Goal: Task Accomplishment & Management: Use online tool/utility

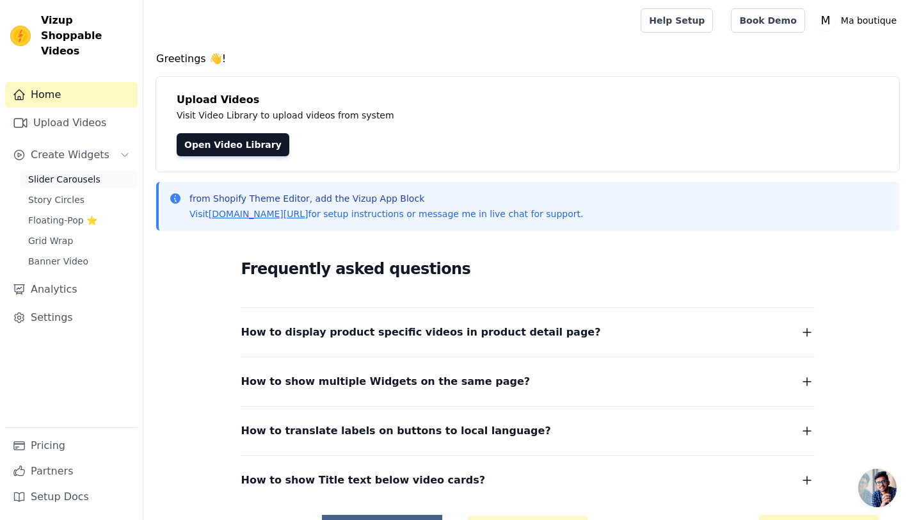
click at [83, 173] on span "Slider Carousels" at bounding box center [64, 179] width 72 height 13
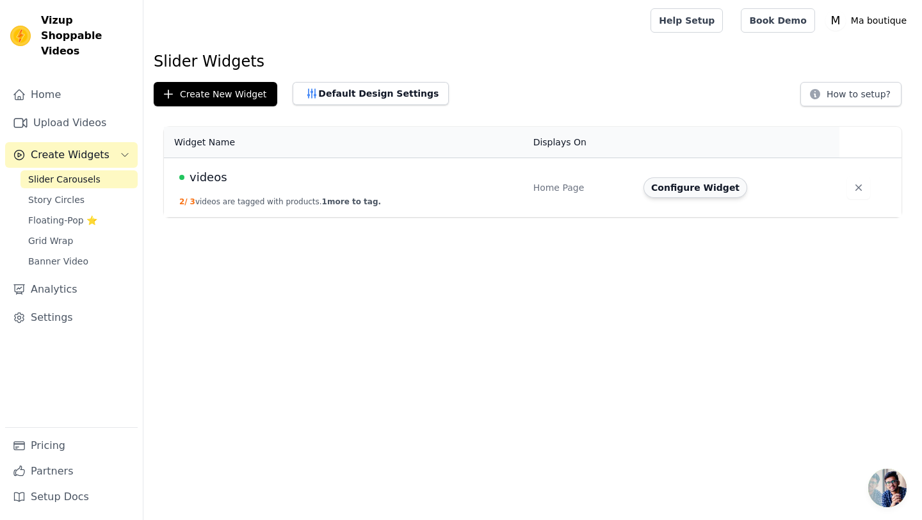
click at [676, 190] on button "Configure Widget" at bounding box center [695, 187] width 104 height 20
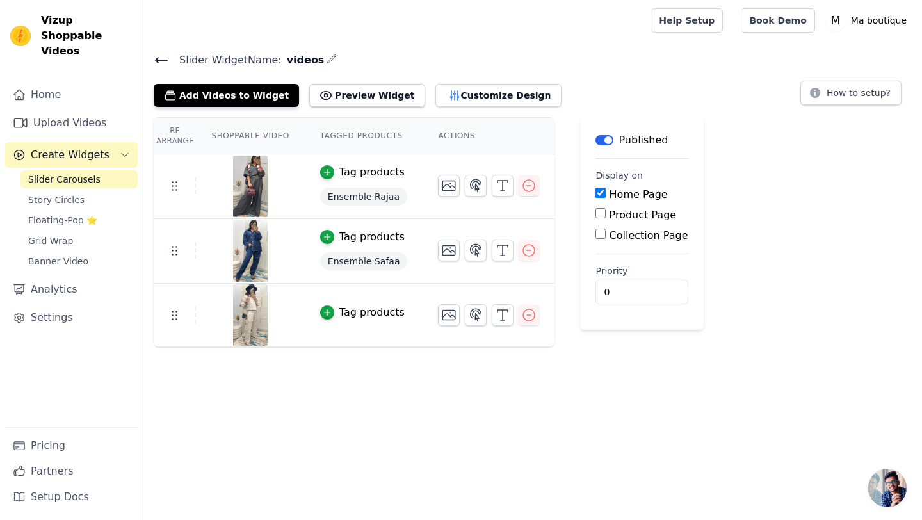
click at [361, 309] on div "Tag products" at bounding box center [371, 312] width 65 height 15
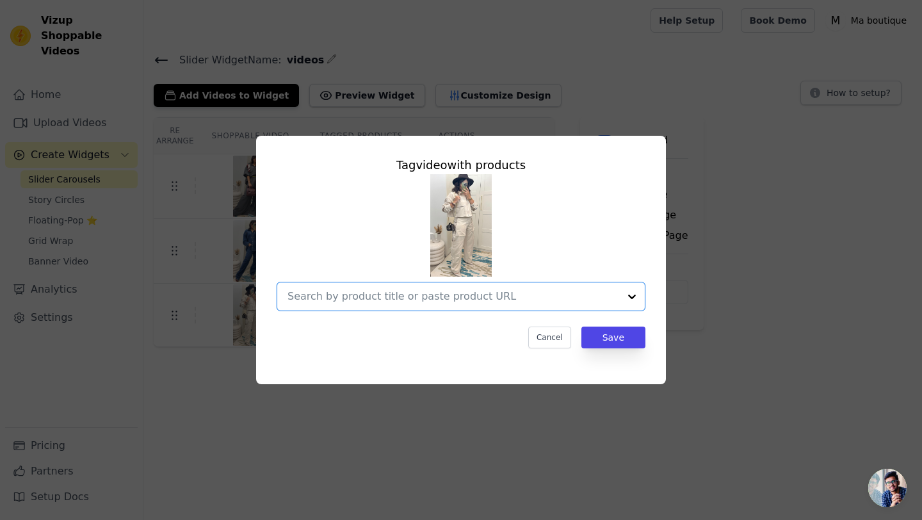
click at [376, 302] on input "text" at bounding box center [453, 296] width 332 height 15
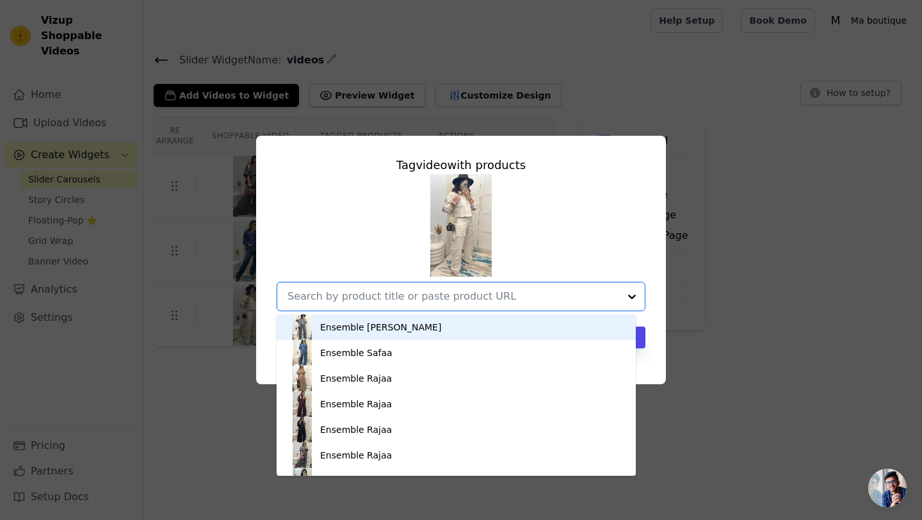
click at [345, 260] on div "Ensemble [PERSON_NAME] Ensemble Safaa Ensemble Rajaa Ensemble Rajaa Ensemble Ra…" at bounding box center [461, 242] width 369 height 137
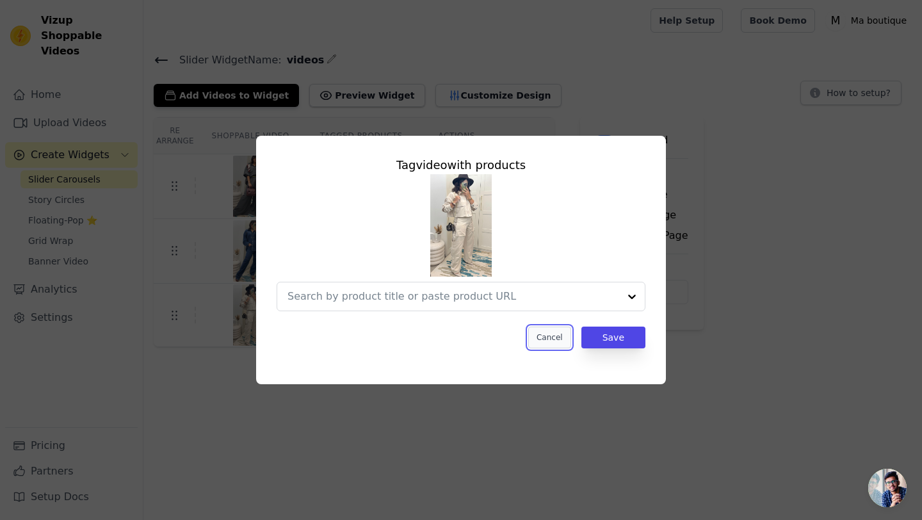
click at [540, 332] on button "Cancel" at bounding box center [549, 338] width 43 height 22
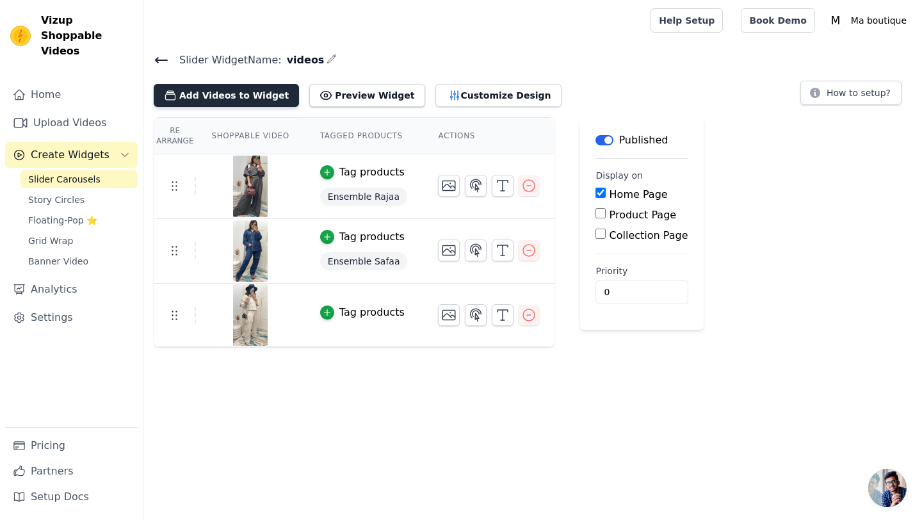
click at [241, 90] on button "Add Videos to Widget" at bounding box center [226, 95] width 145 height 23
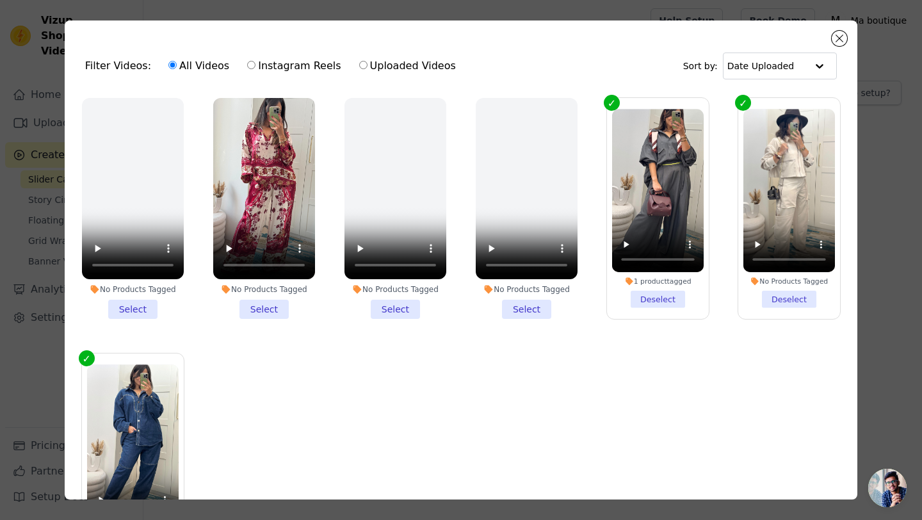
click at [256, 307] on li "No Products Tagged Select" at bounding box center [264, 208] width 102 height 221
click at [0, 0] on input "No Products Tagged Select" at bounding box center [0, 0] width 0 height 0
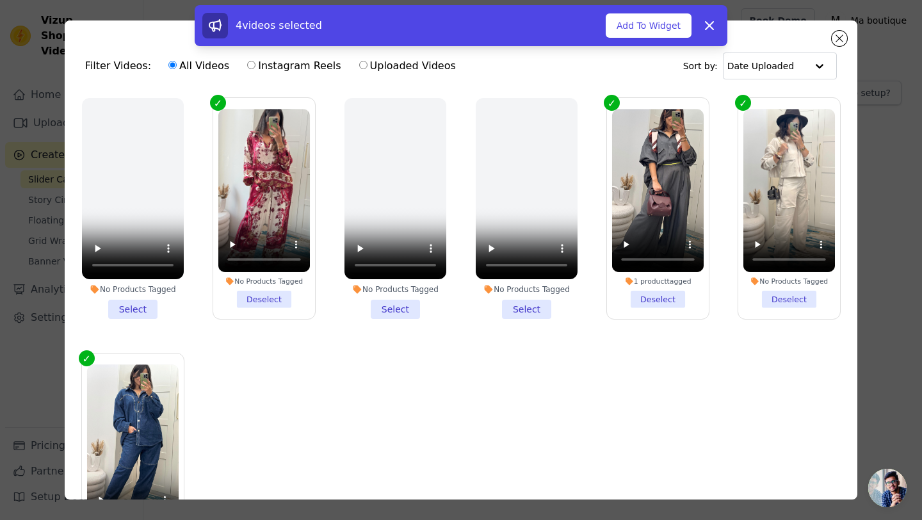
click at [738, 104] on label "No Products Tagged Deselect" at bounding box center [789, 208] width 103 height 222
click at [0, 0] on input "No Products Tagged Deselect" at bounding box center [0, 0] width 0 height 0
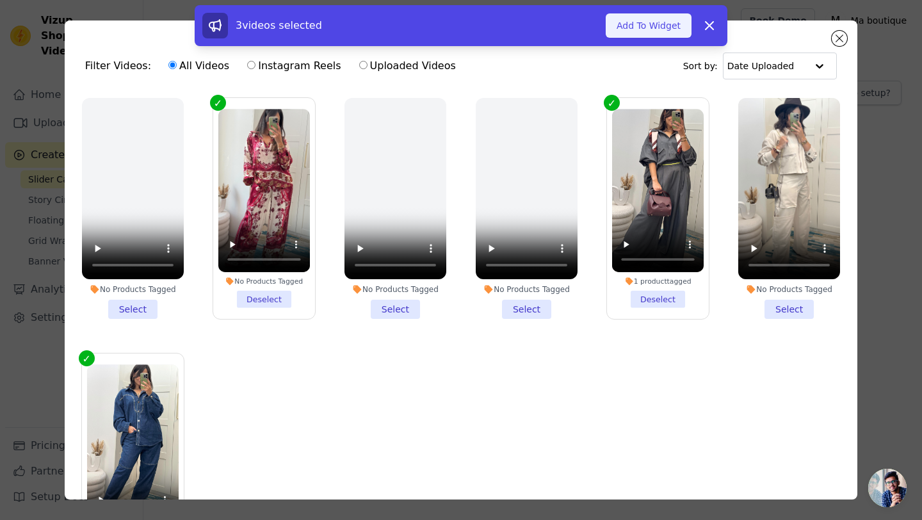
click at [632, 24] on button "Add To Widget" at bounding box center [649, 25] width 86 height 24
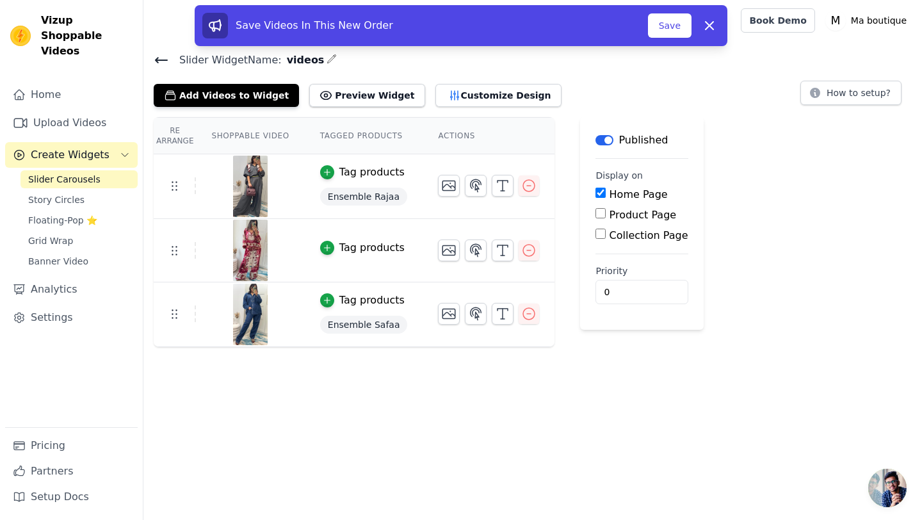
click at [362, 242] on div "Tag products" at bounding box center [371, 247] width 65 height 15
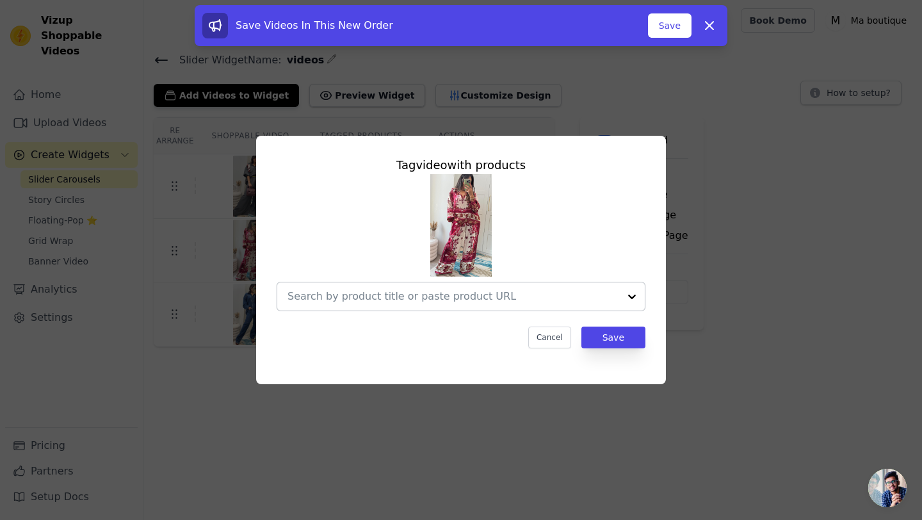
click at [398, 283] on div at bounding box center [453, 296] width 332 height 28
click at [599, 227] on div at bounding box center [461, 242] width 369 height 137
click at [547, 337] on button "Cancel" at bounding box center [549, 338] width 43 height 22
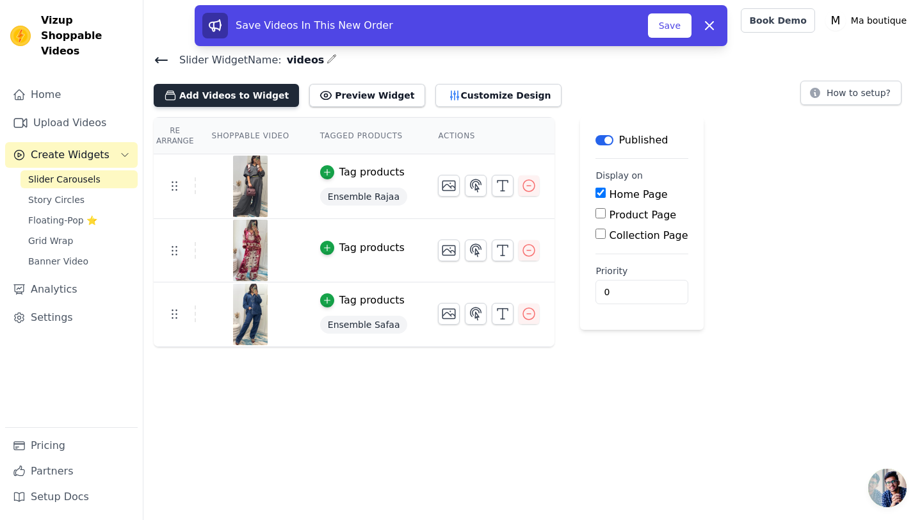
click at [222, 98] on button "Add Videos to Widget" at bounding box center [226, 95] width 145 height 23
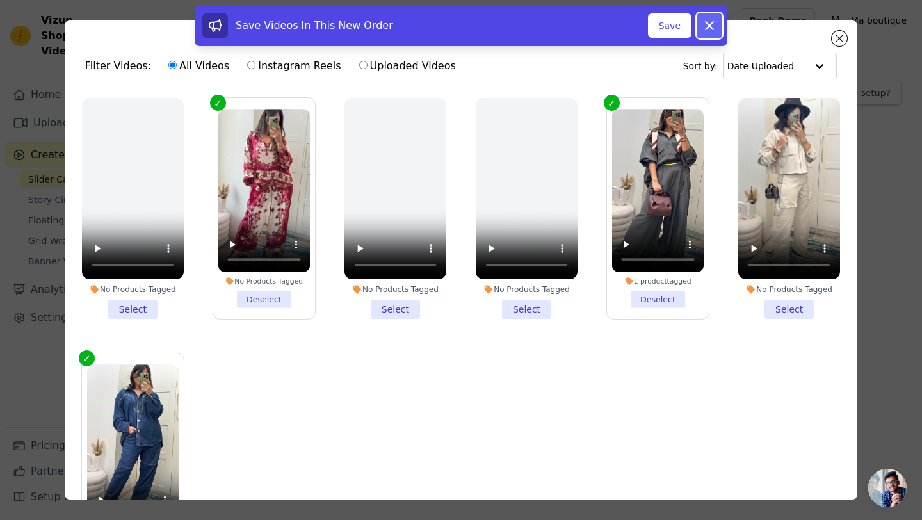
click at [710, 29] on icon at bounding box center [709, 25] width 15 height 15
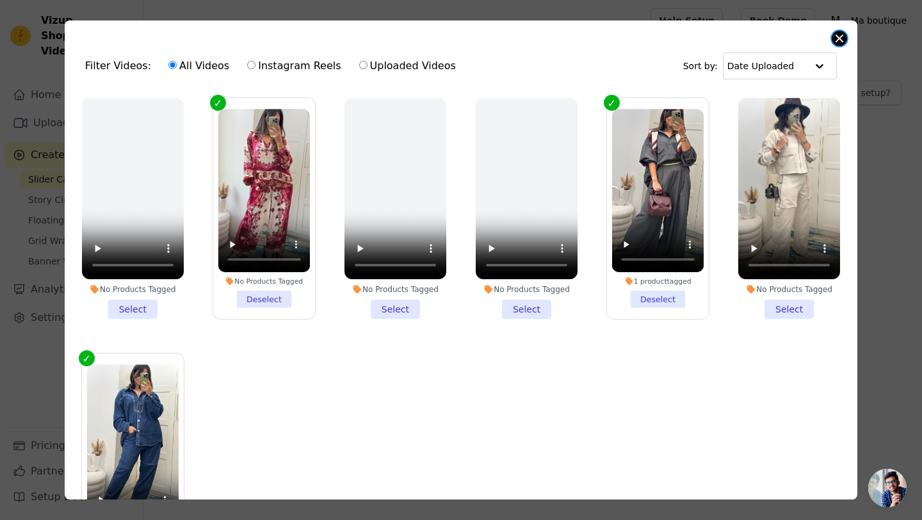
click at [845, 39] on button "Close modal" at bounding box center [839, 38] width 15 height 15
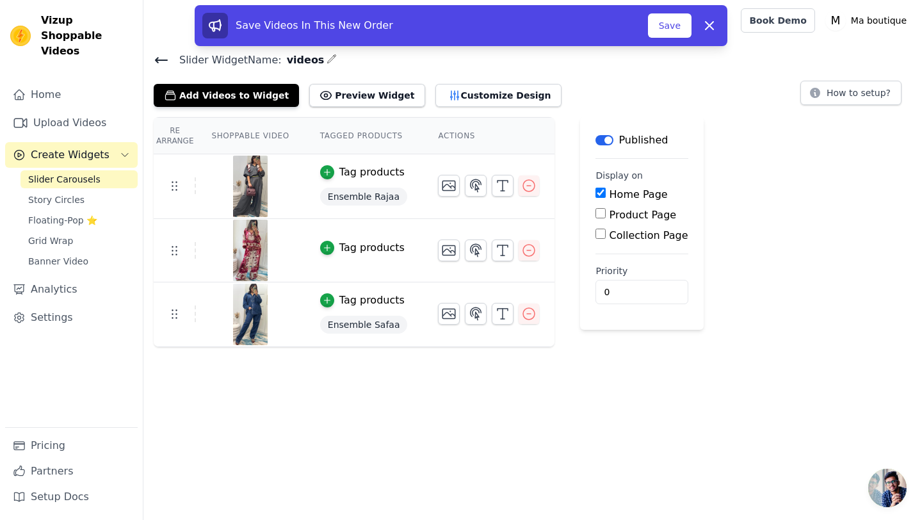
click at [371, 246] on div "Tag products" at bounding box center [371, 247] width 65 height 15
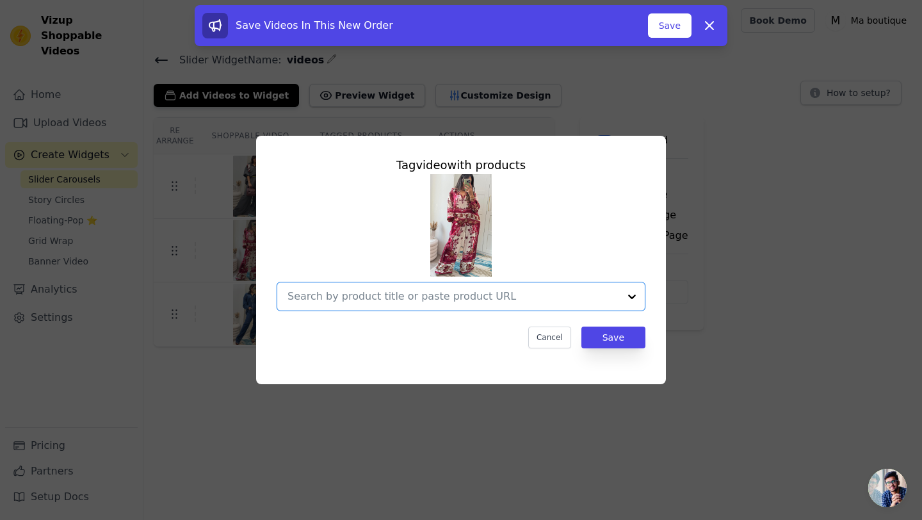
click at [440, 295] on input "text" at bounding box center [453, 296] width 332 height 15
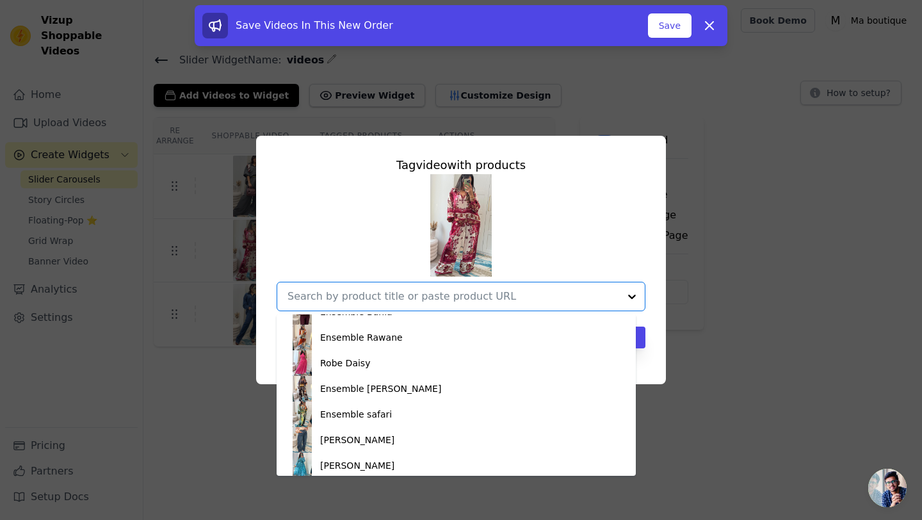
scroll to position [397, 0]
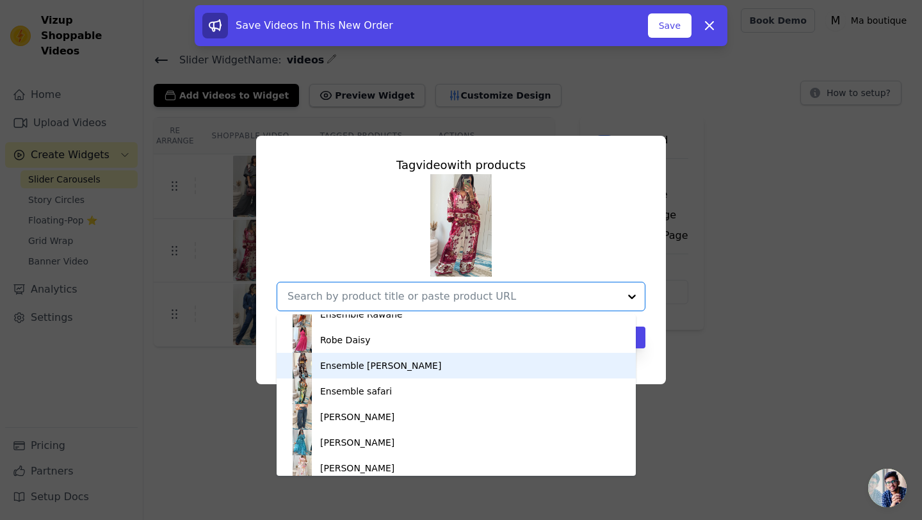
click at [412, 365] on div "Ensemble [PERSON_NAME]" at bounding box center [456, 366] width 334 height 26
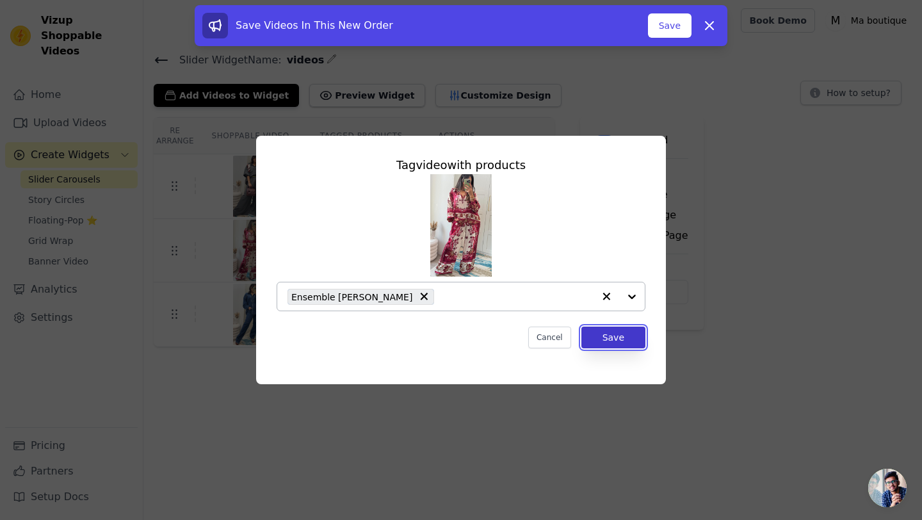
click at [626, 337] on button "Save" at bounding box center [613, 338] width 64 height 22
